Goal: Book appointment/travel/reservation

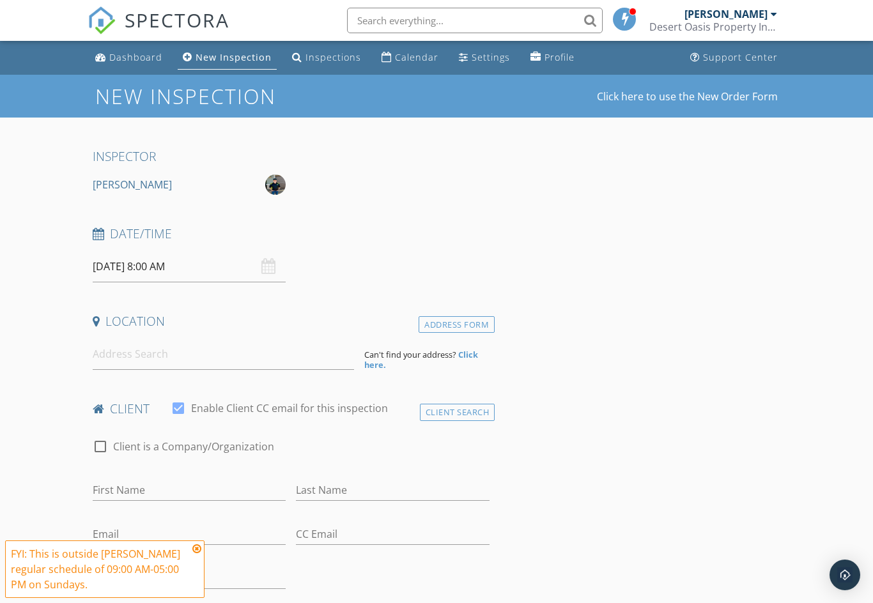
click at [130, 66] on link "Dashboard" at bounding box center [128, 58] width 77 height 24
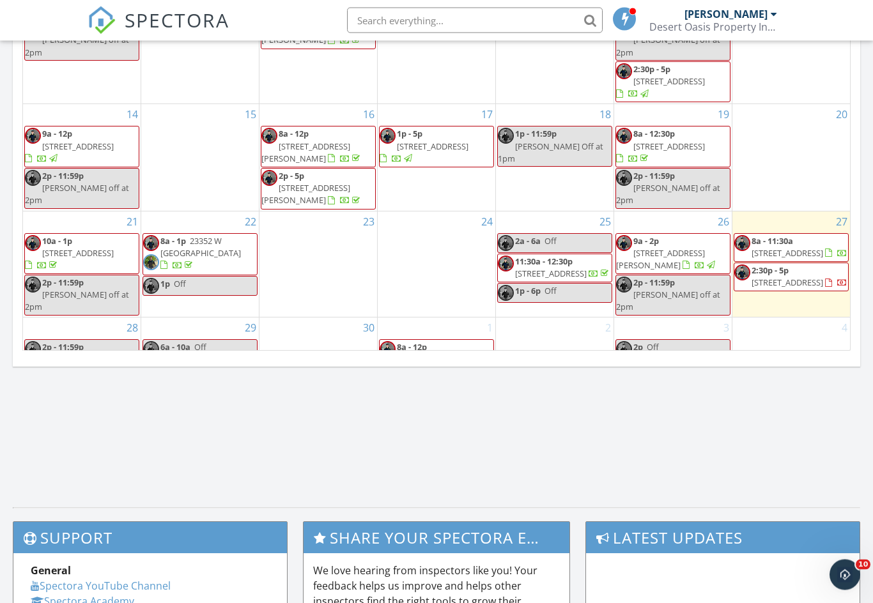
scroll to position [771, 0]
click at [56, 318] on div "28" at bounding box center [82, 328] width 118 height 20
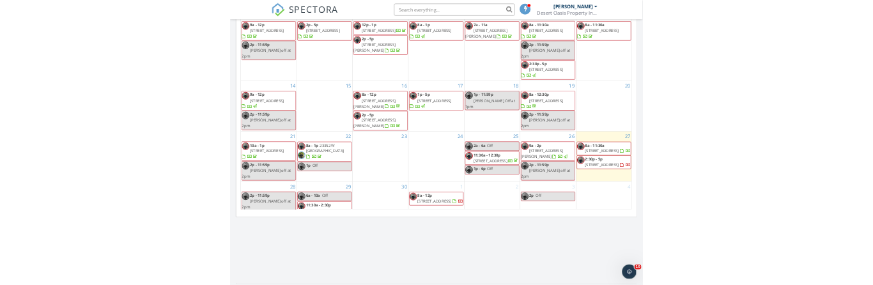
scroll to position [26, 0]
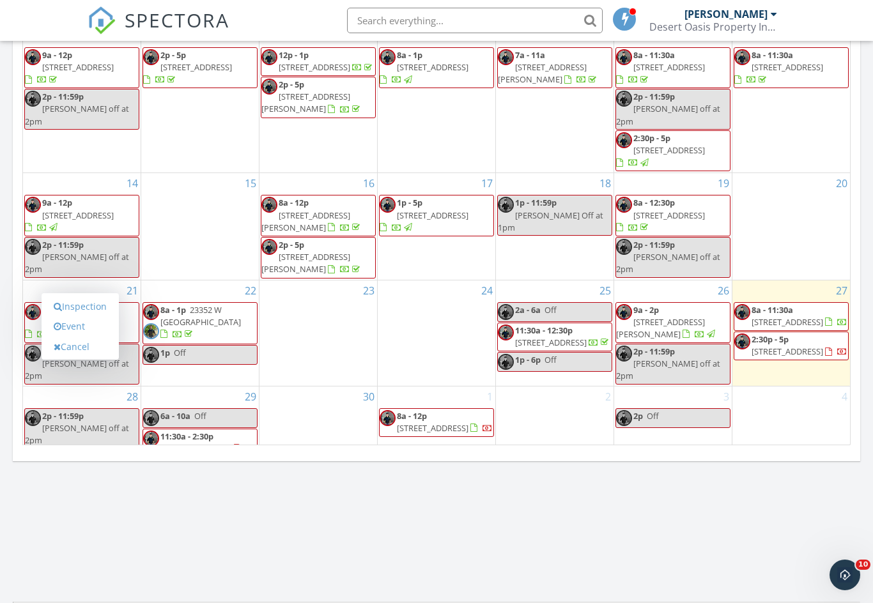
click at [75, 337] on link "Cancel" at bounding box center [80, 347] width 66 height 20
click at [86, 422] on div "28 2p - 11:59p [PERSON_NAME] off at 2pm" at bounding box center [82, 423] width 118 height 72
click at [81, 325] on link "Event" at bounding box center [80, 326] width 66 height 20
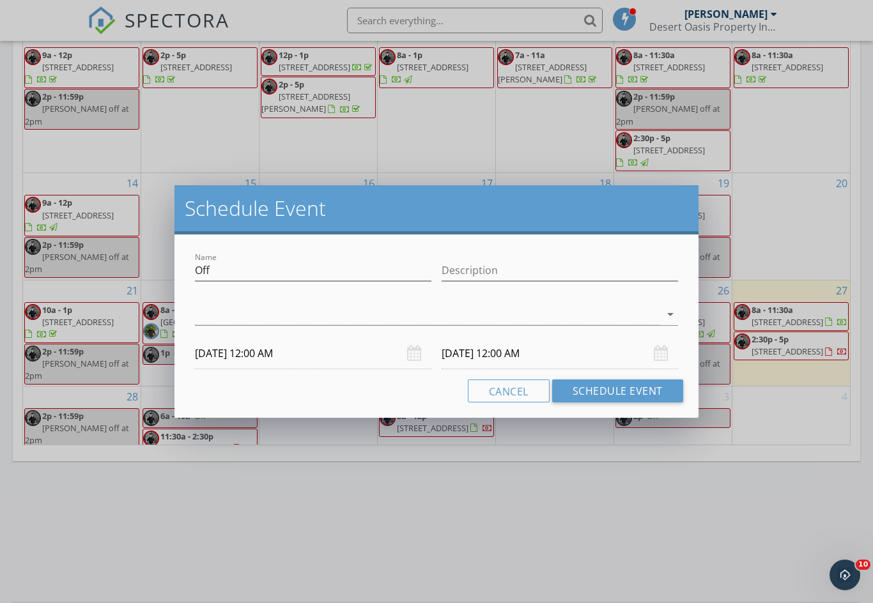
click at [477, 318] on div at bounding box center [427, 314] width 465 height 21
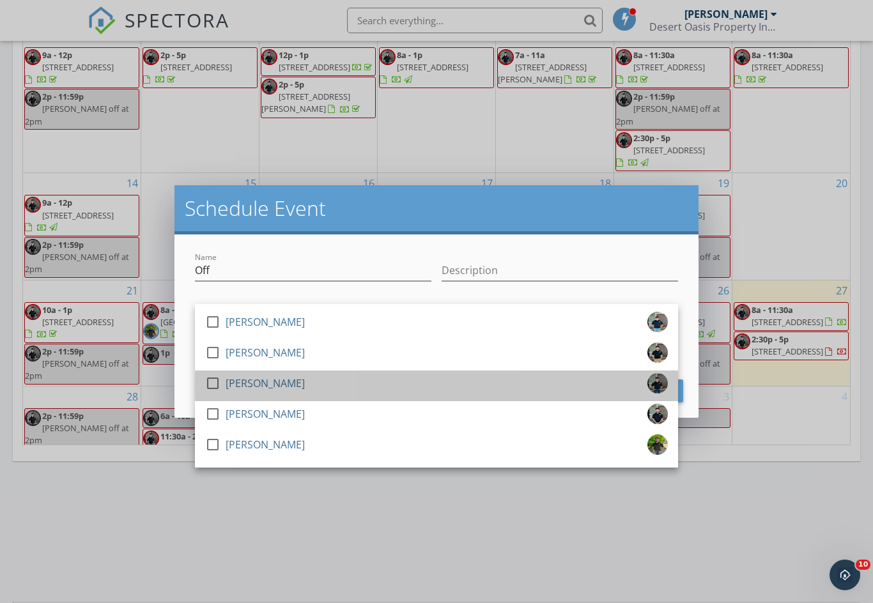
click at [282, 388] on div "[PERSON_NAME]" at bounding box center [265, 383] width 79 height 20
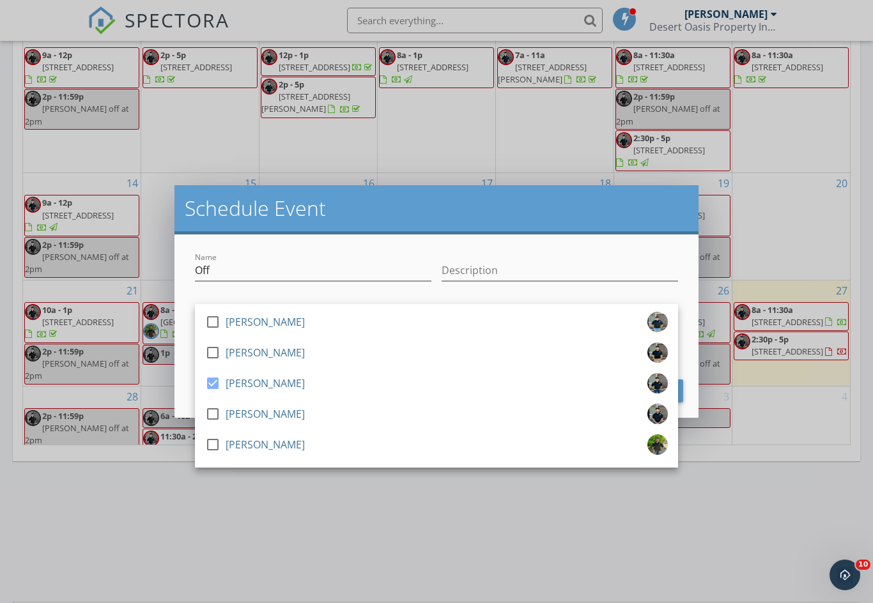
click at [447, 238] on div "Name Off Description check_box_outline_blank [PERSON_NAME] check_box_outline_bl…" at bounding box center [436, 325] width 524 height 183
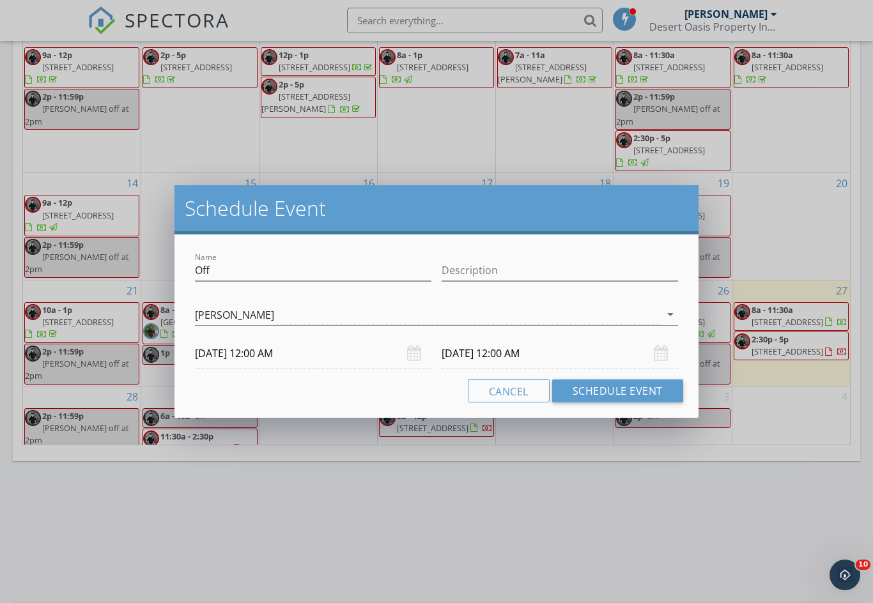
click at [285, 360] on body "SPECTORA [PERSON_NAME] Desert Oasis Property Inspections Role: Inspector Dashbo…" at bounding box center [436, 196] width 873 height 1747
click at [496, 358] on body "SPECTORA [PERSON_NAME] Desert Oasis Property Inspections Role: Inspector Dashbo…" at bounding box center [436, 196] width 873 height 1747
click at [483, 353] on input "[DATE] 12:00 AM" at bounding box center [560, 353] width 236 height 31
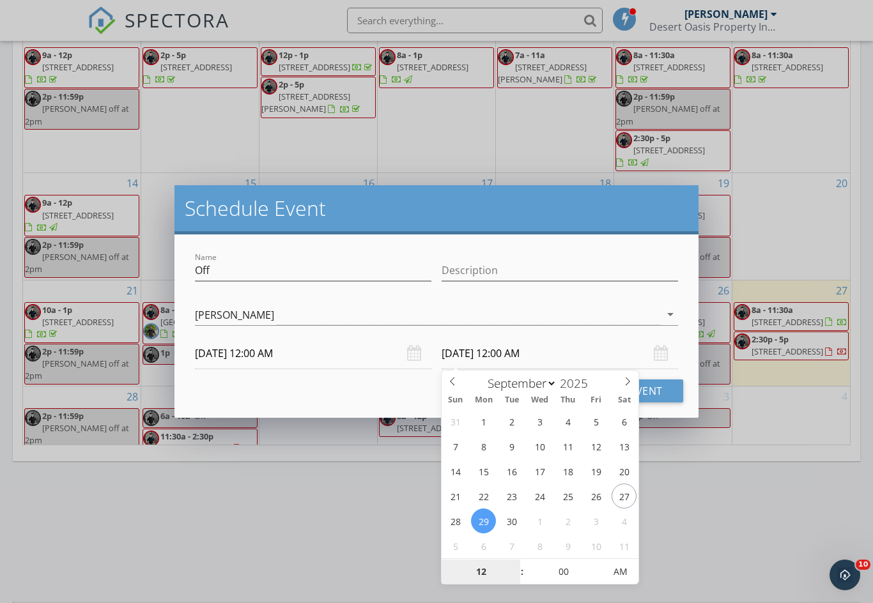
type input "[DATE] 12:00 AM"
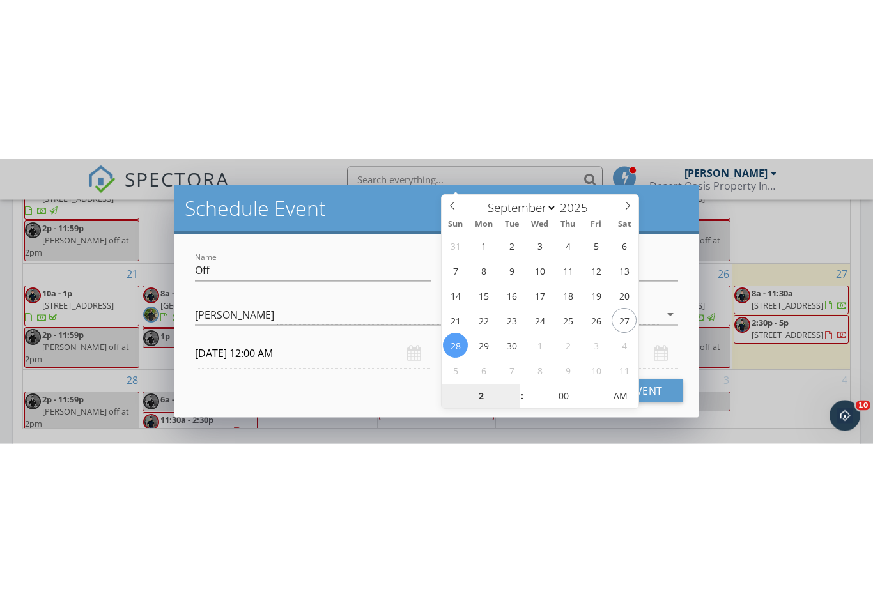
scroll to position [852, 0]
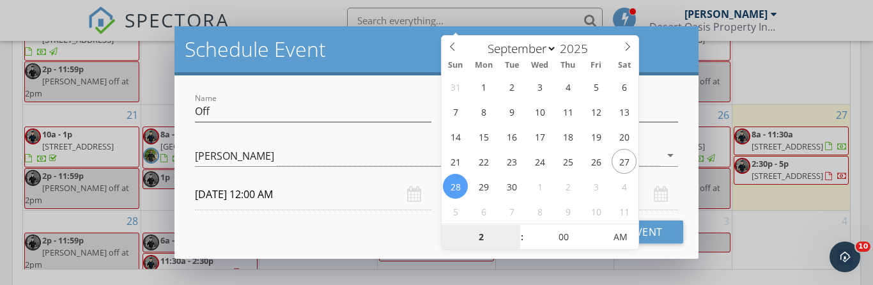
type input "02"
type input "[DATE] 2:00 PM"
click at [351, 232] on div "Cancel Schedule Event" at bounding box center [436, 231] width 493 height 23
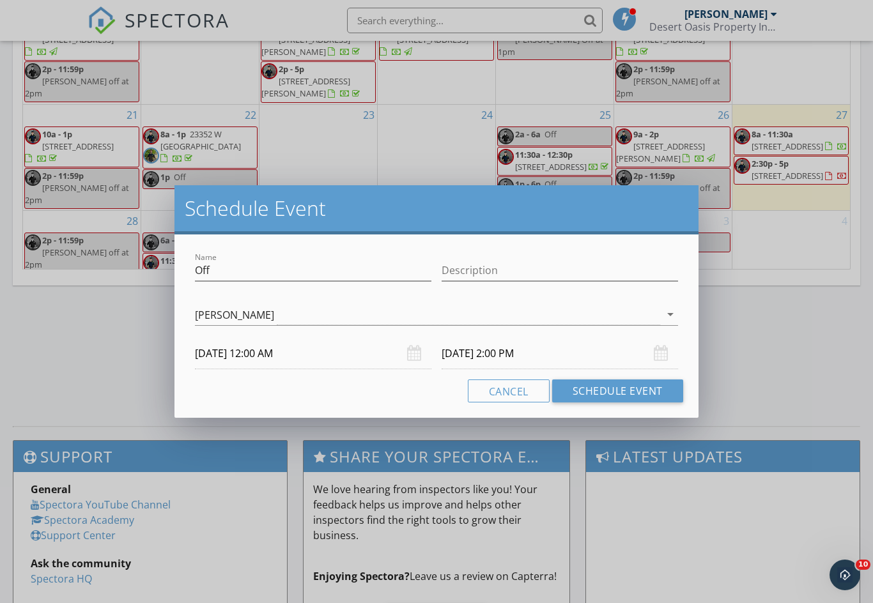
click at [622, 385] on button "Schedule Event" at bounding box center [617, 391] width 131 height 23
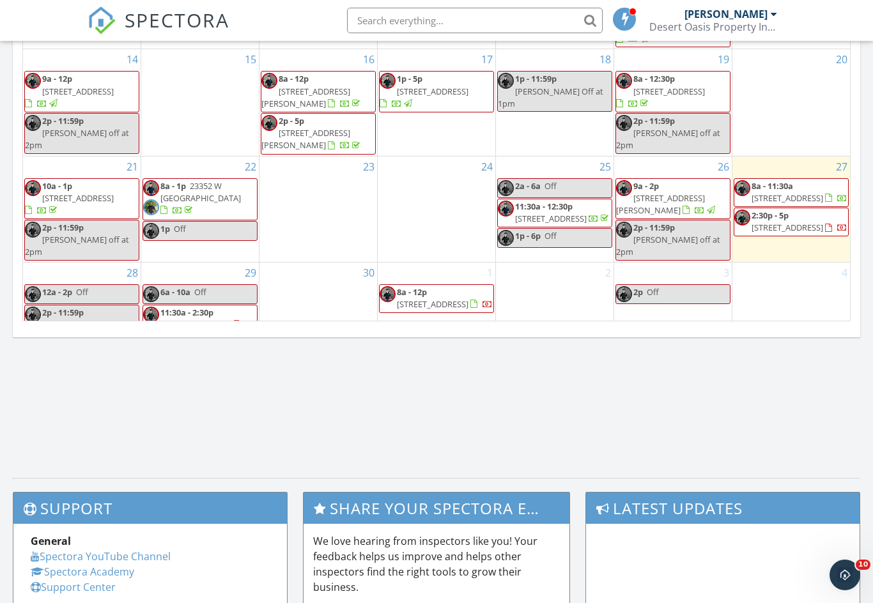
scroll to position [799, 0]
